Goal: Entertainment & Leisure: Browse casually

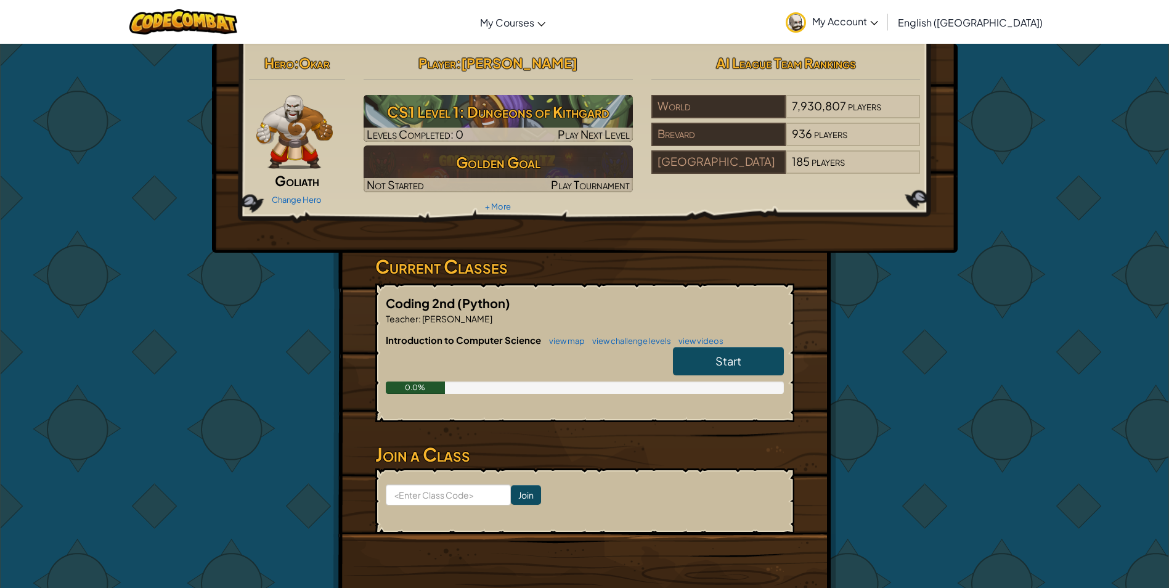
drag, startPoint x: 0, startPoint y: 0, endPoint x: 710, endPoint y: 364, distance: 797.7
click at [710, 364] on link "Start" at bounding box center [728, 361] width 111 height 28
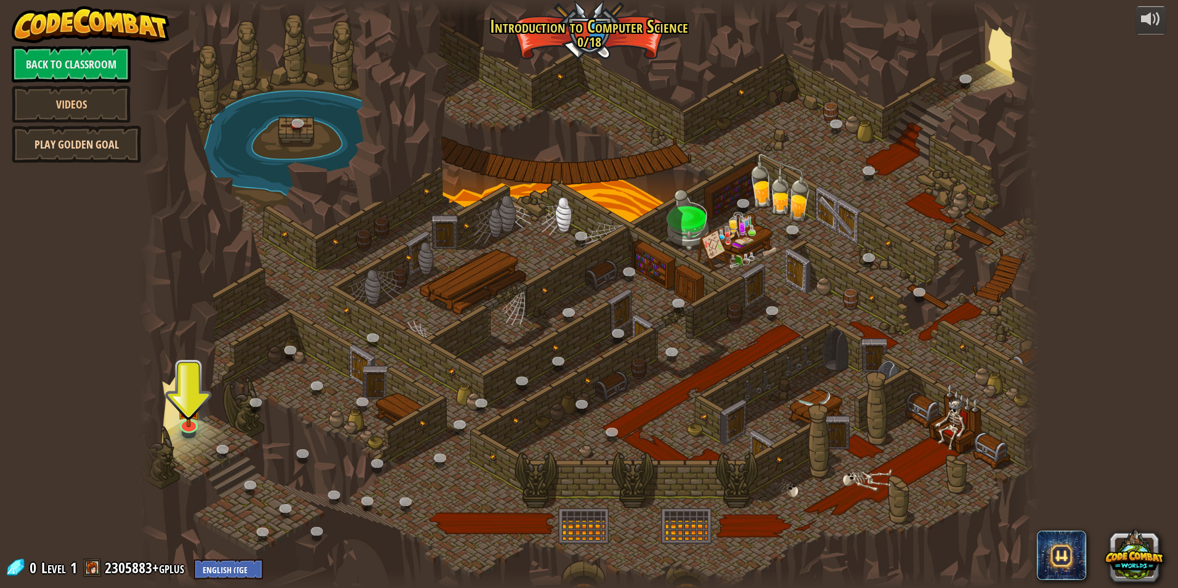
click at [41, 152] on link "Play Golden Goal" at bounding box center [76, 144] width 129 height 37
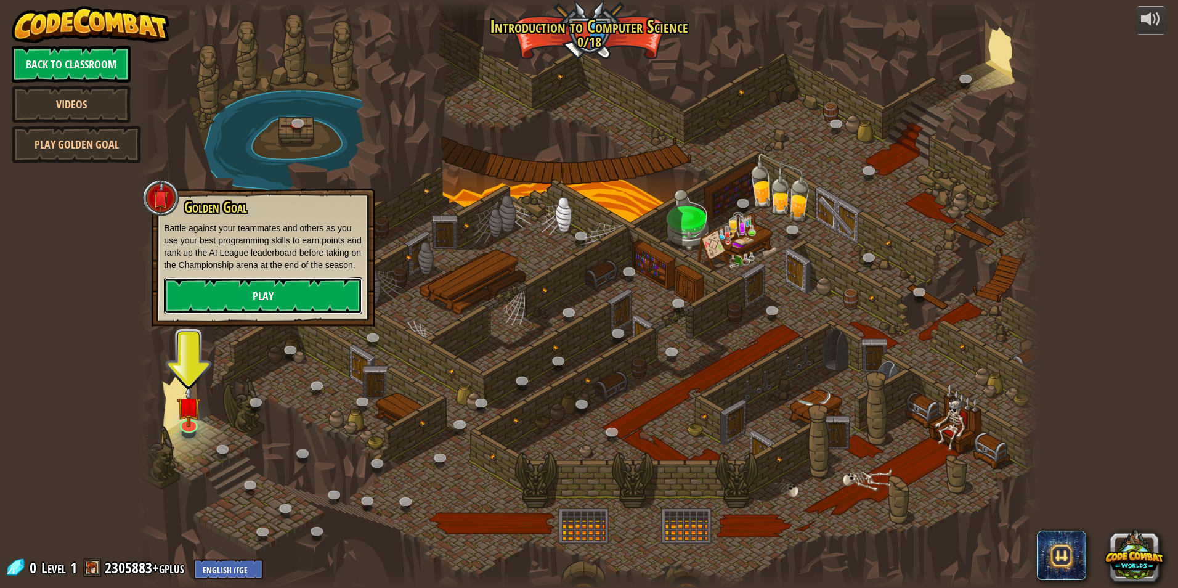
click at [206, 304] on link "Play" at bounding box center [263, 295] width 198 height 37
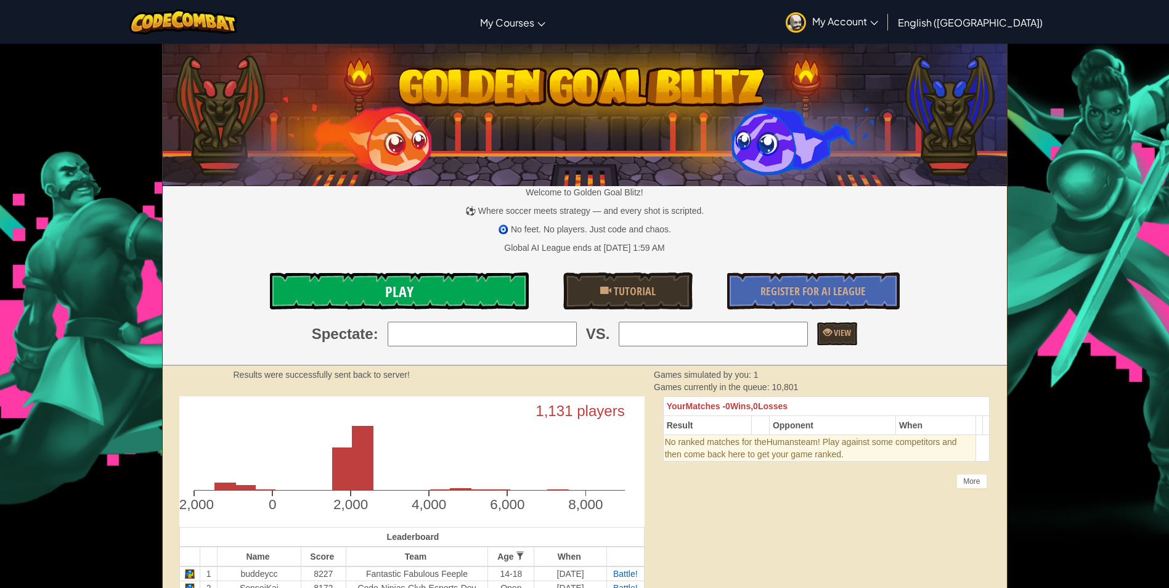
click at [481, 287] on link "Play" at bounding box center [399, 290] width 259 height 37
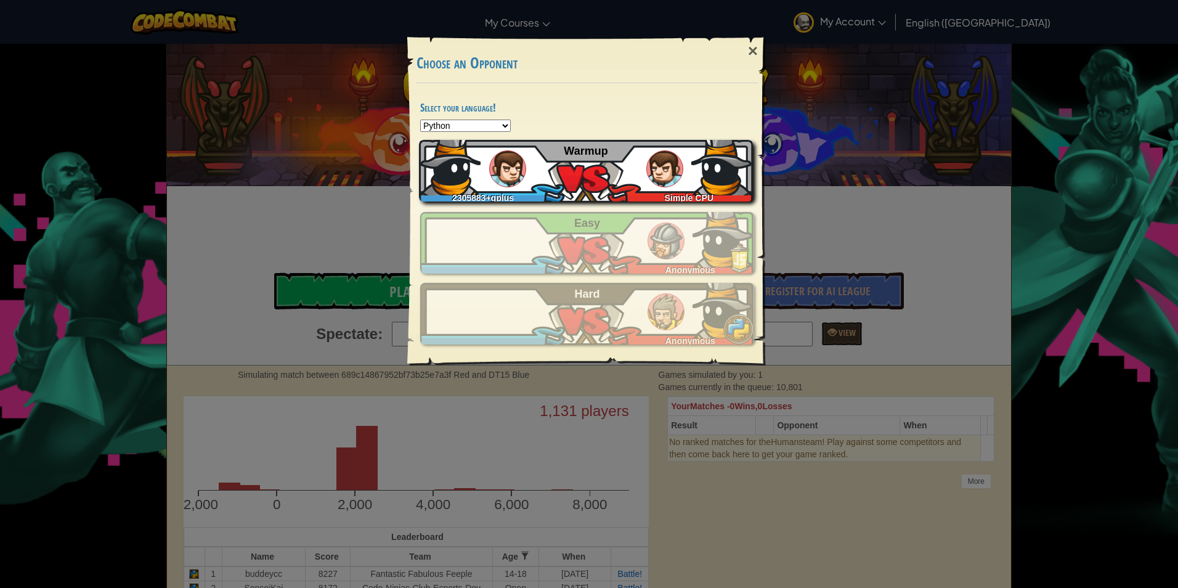
click at [554, 159] on div "2305883+gplus Simple CPU Warmup" at bounding box center [586, 171] width 334 height 62
